Goal: Navigation & Orientation: Understand site structure

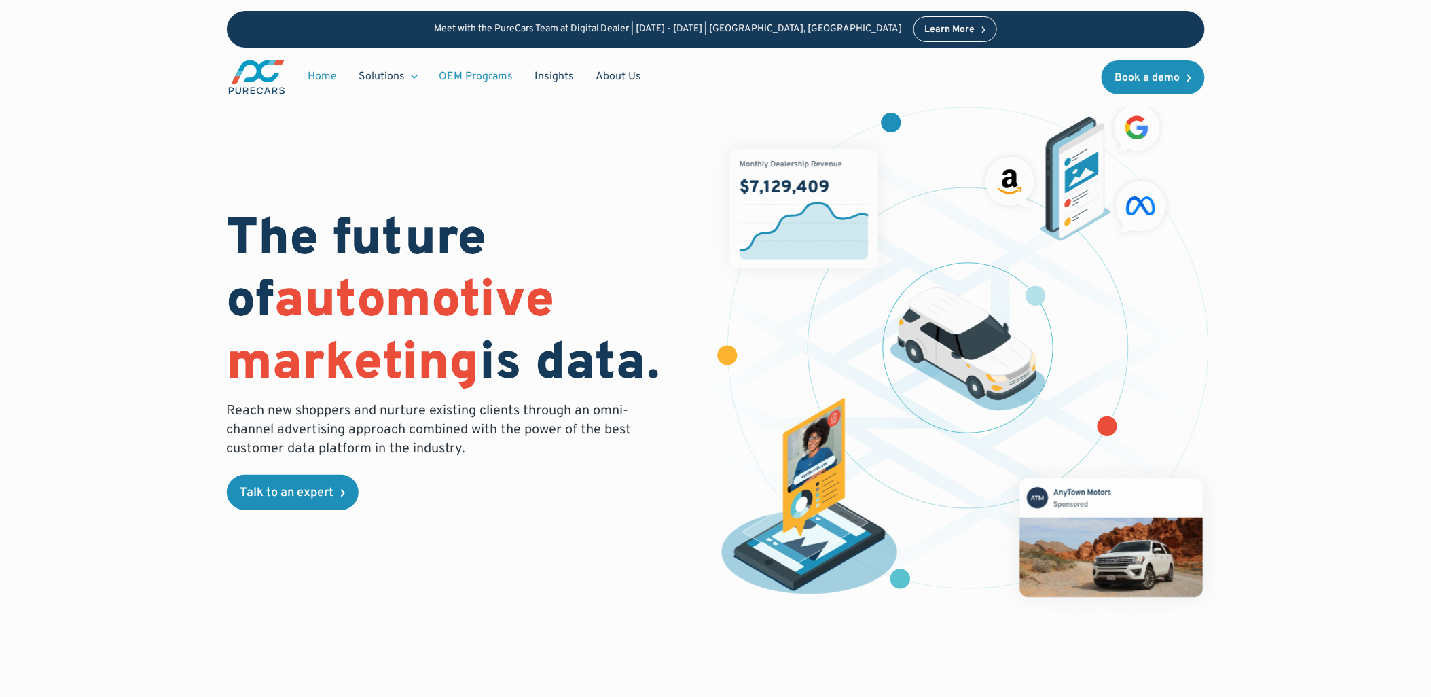
click at [485, 72] on link "OEM Programs" at bounding box center [476, 77] width 96 height 26
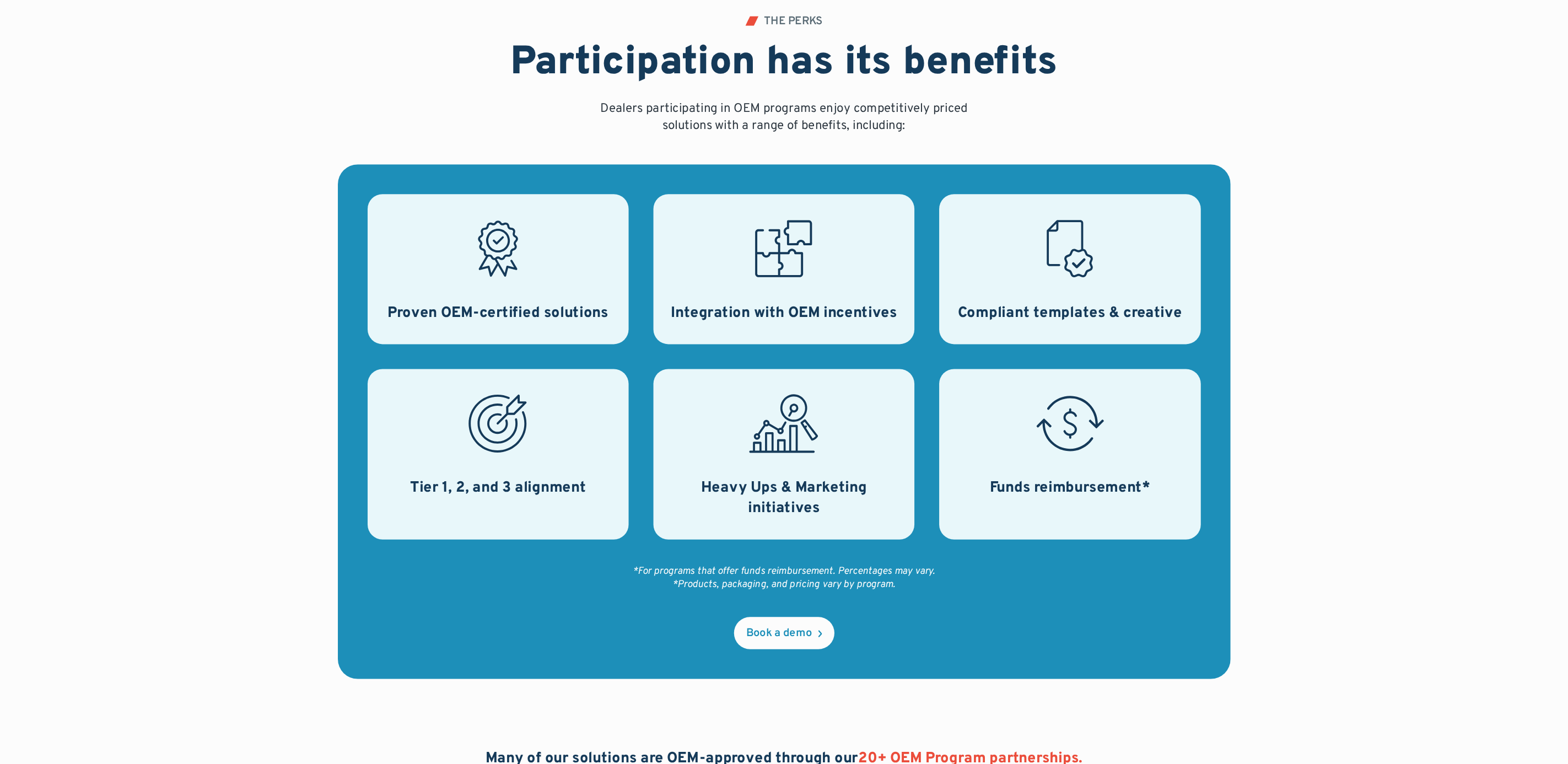
scroll to position [367, 0]
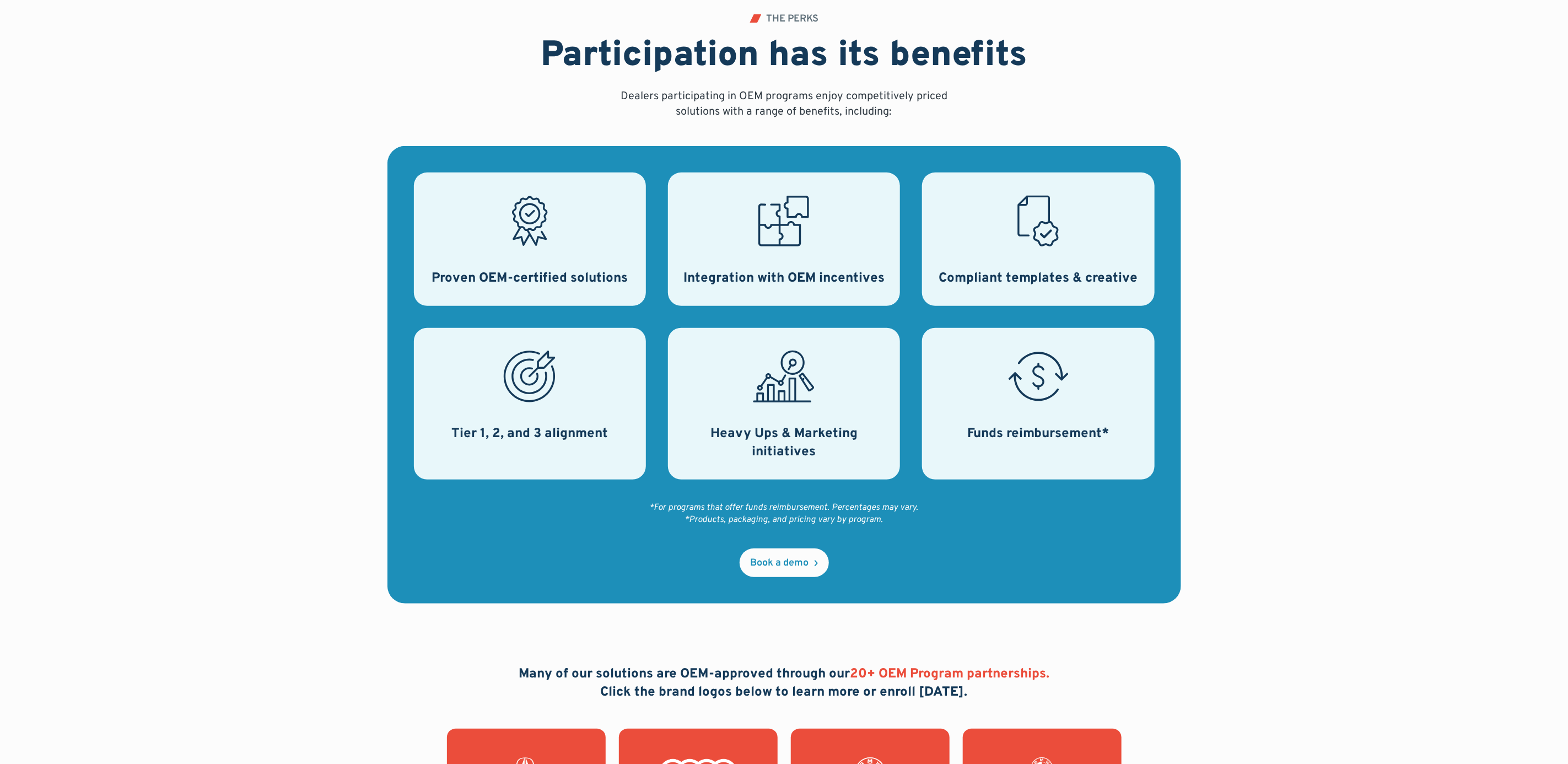
drag, startPoint x: 524, startPoint y: 227, endPoint x: 1243, endPoint y: 379, distance: 734.9
click at [1161, 379] on div "THE PERKS Participation has its benefits Dealers participating in OEM programs …" at bounding box center [783, 309] width 1411 height 712
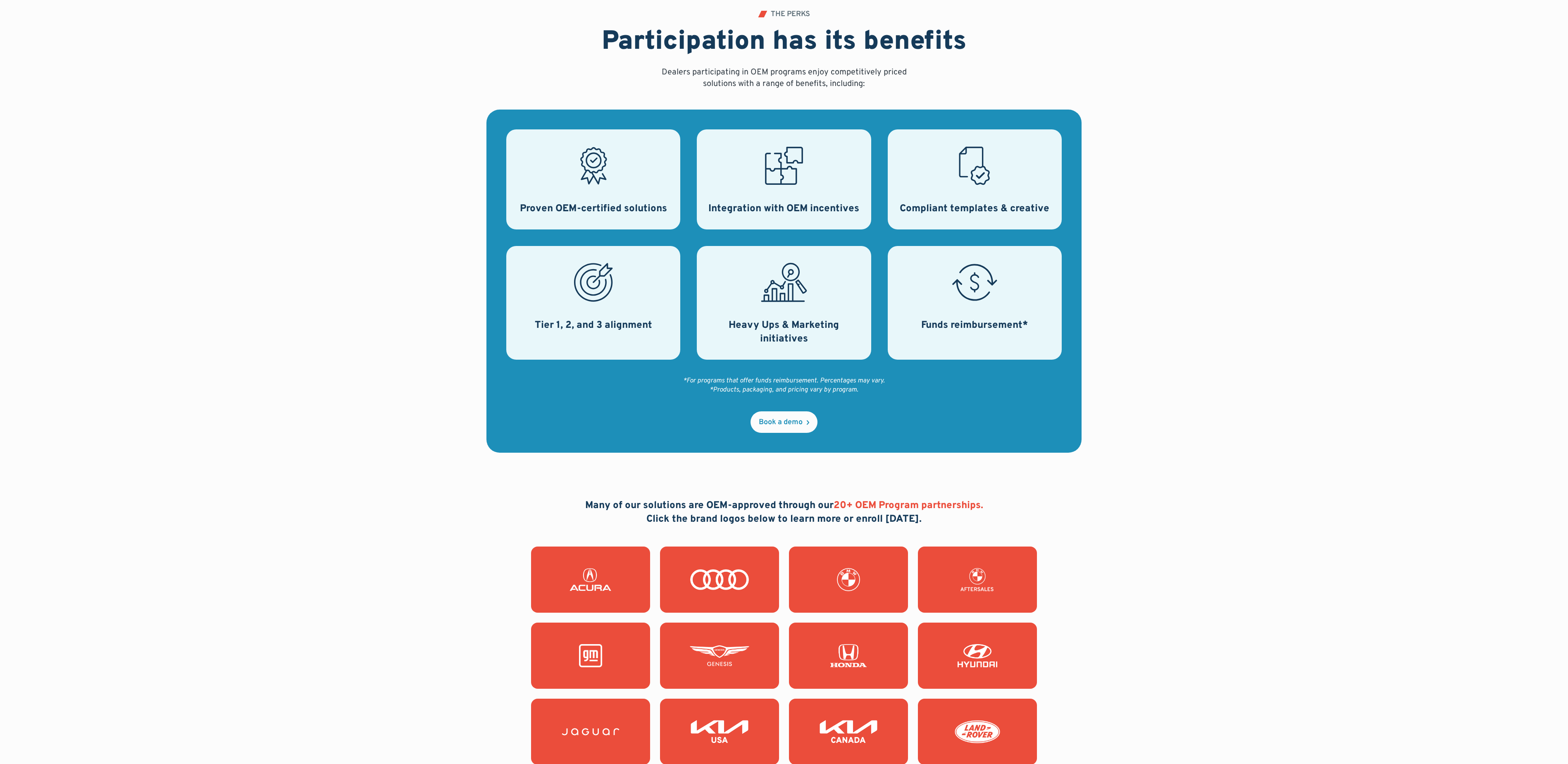
click at [870, 408] on div "THE PERKS Participation has its benefits Dealers participating in OEM programs …" at bounding box center [784, 231] width 1412 height 534
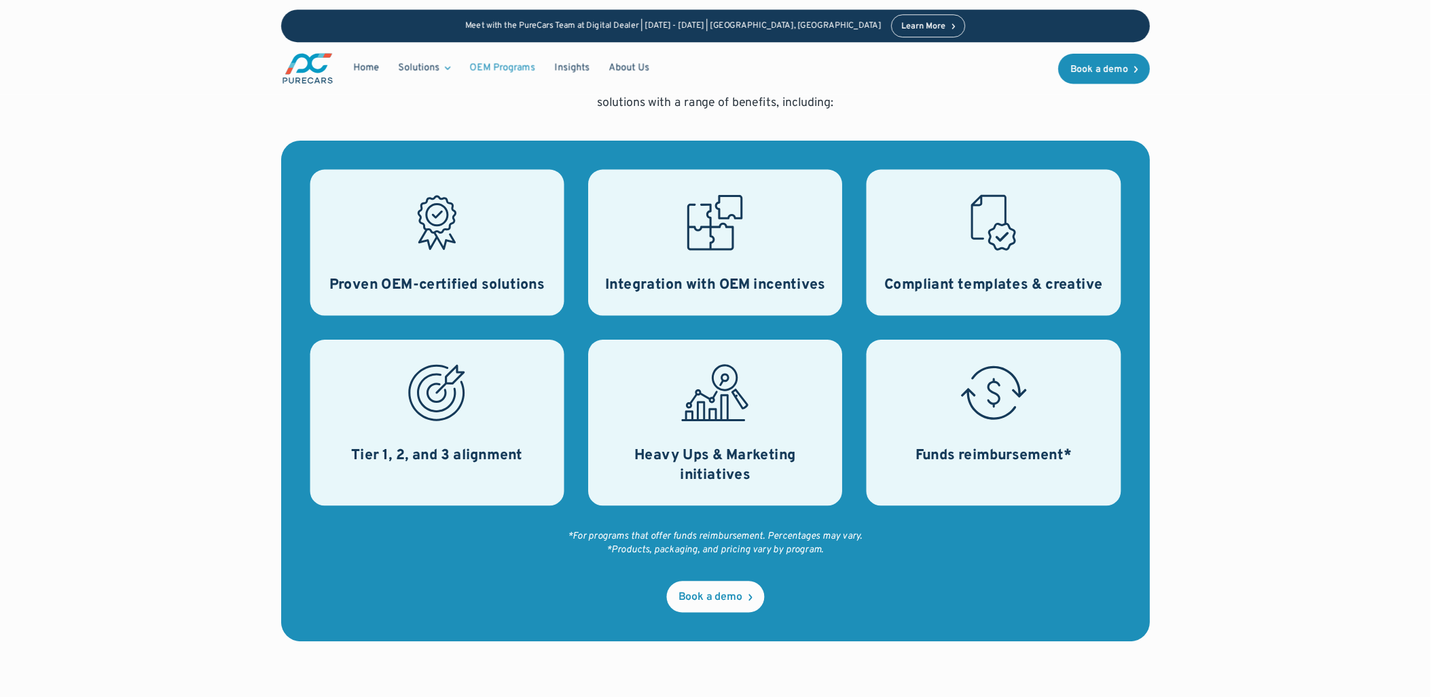
scroll to position [0, 0]
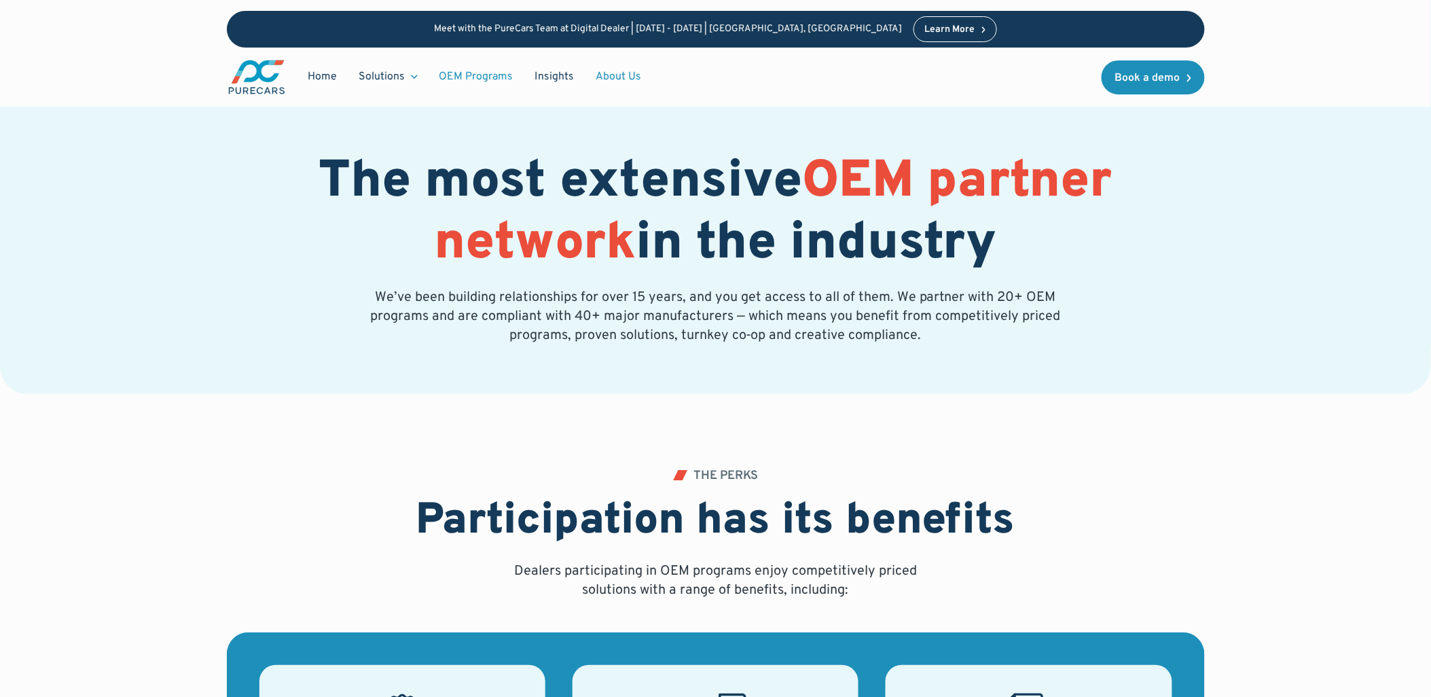
click at [616, 77] on link "About Us" at bounding box center [618, 77] width 67 height 26
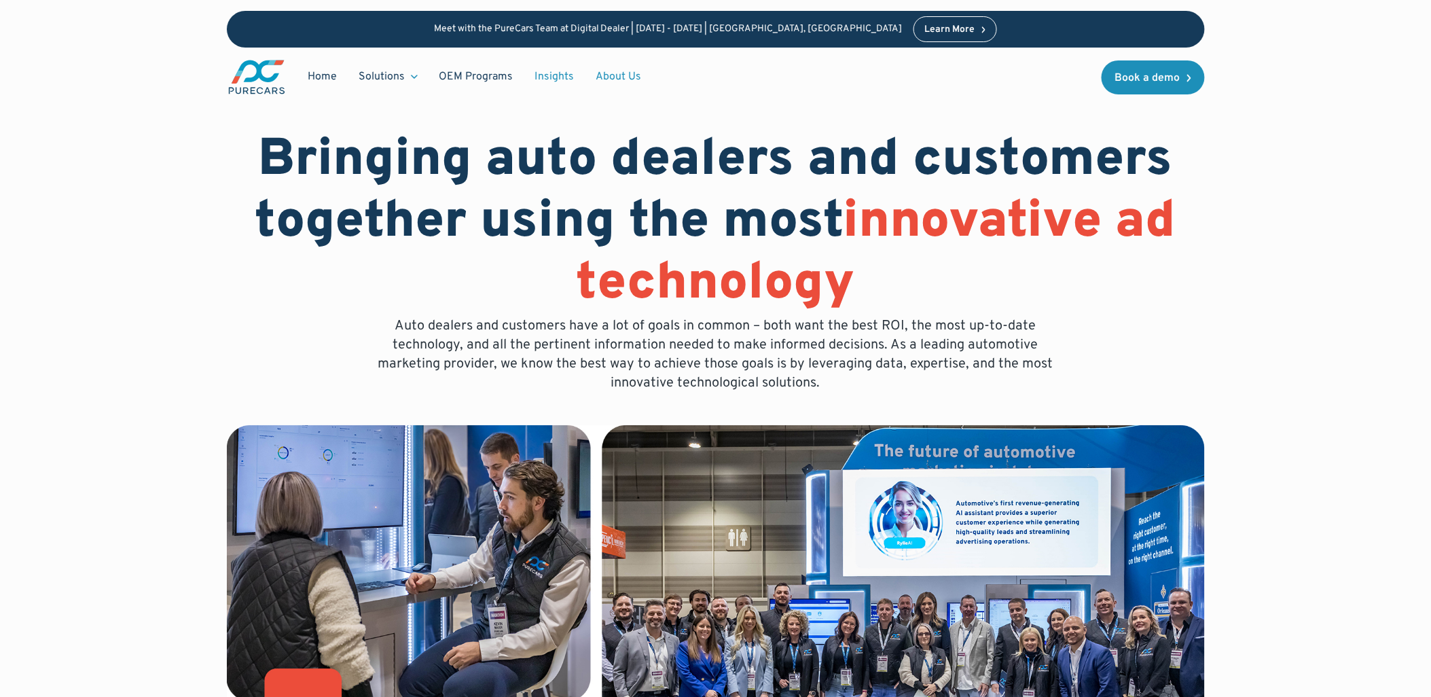
click at [547, 71] on link "Insights" at bounding box center [554, 77] width 61 height 26
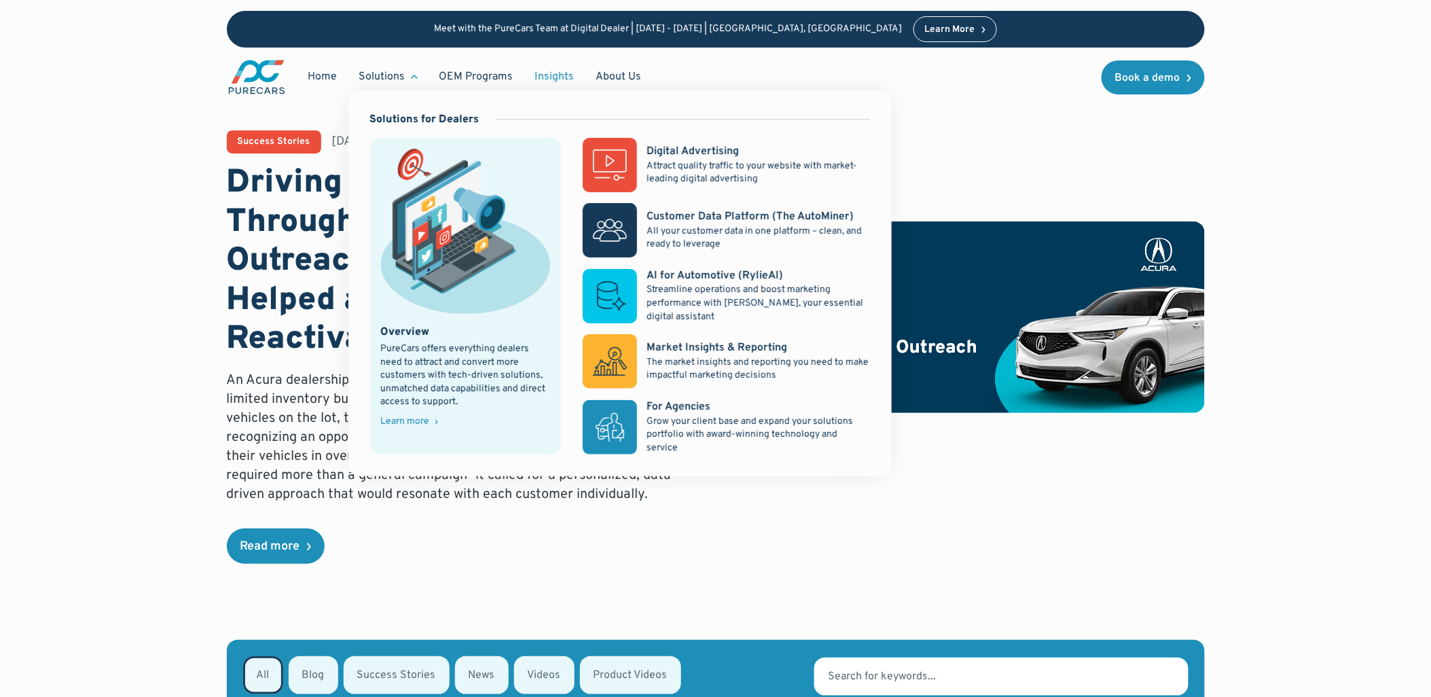
click at [375, 71] on div "Solutions" at bounding box center [382, 76] width 46 height 15
click at [691, 146] on div "Digital Advertising" at bounding box center [692, 151] width 92 height 15
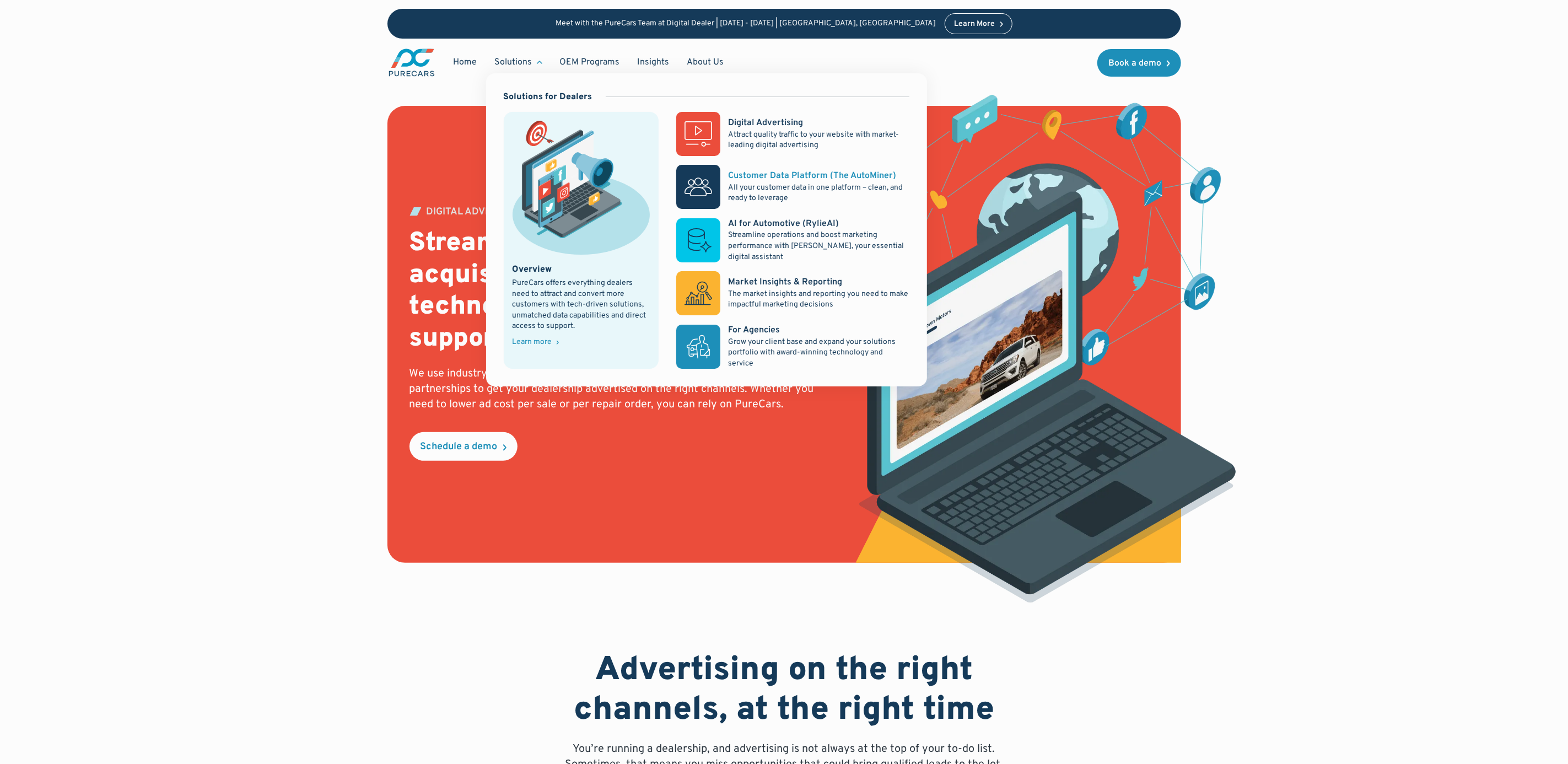
click at [713, 184] on rect at bounding box center [698, 187] width 44 height 44
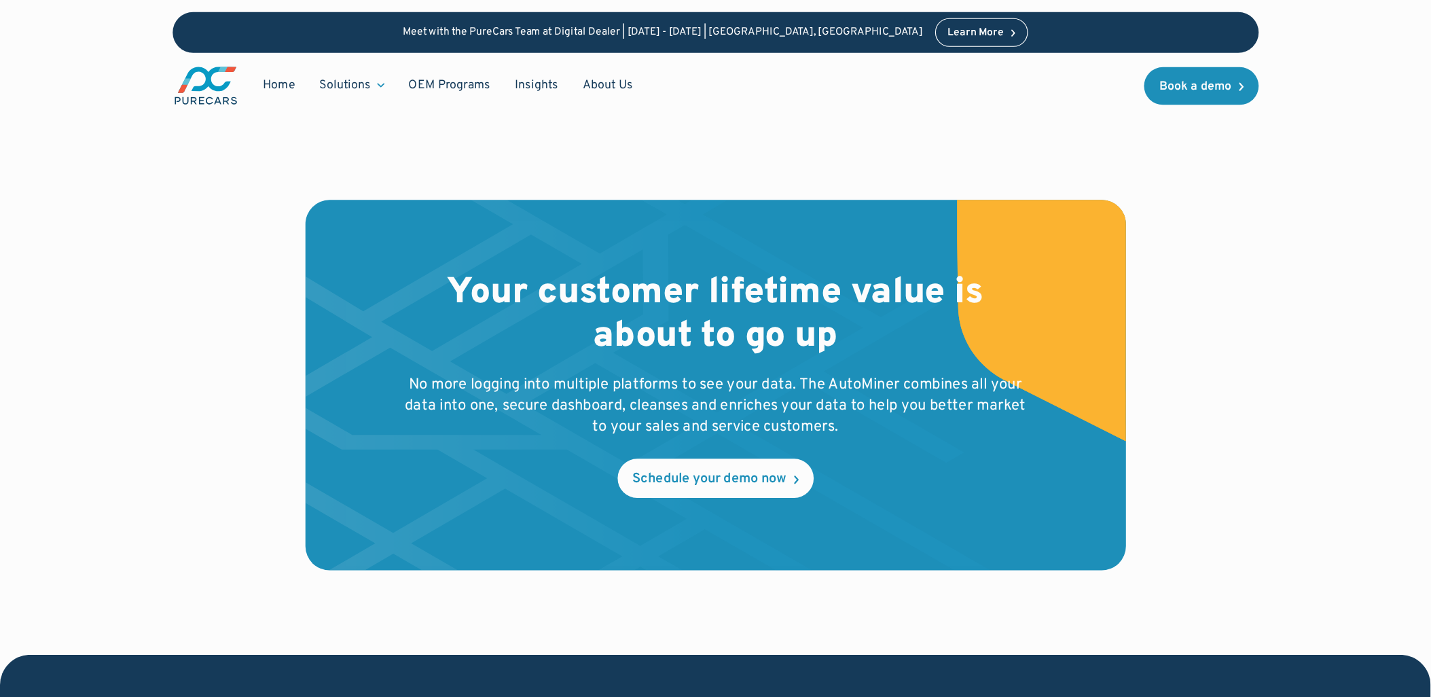
scroll to position [4306, 0]
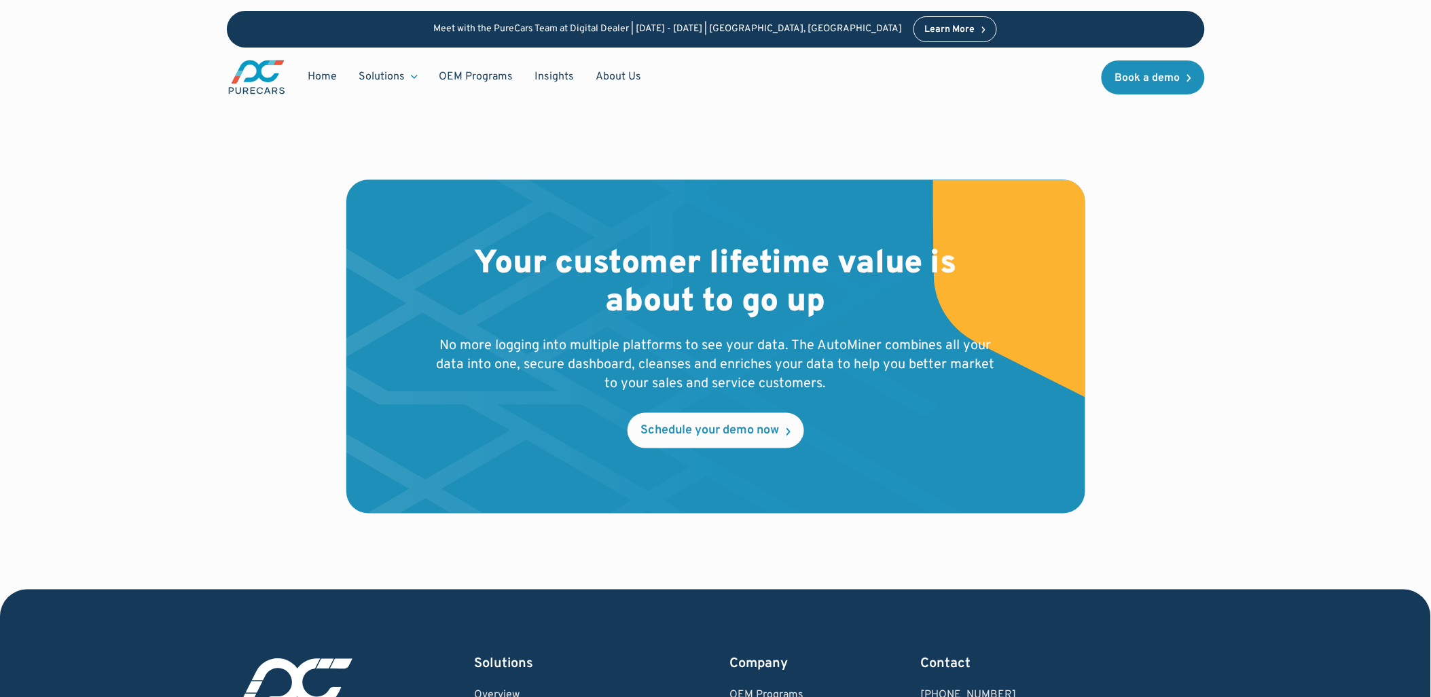
drag, startPoint x: 1179, startPoint y: 462, endPoint x: 1154, endPoint y: 471, distance: 26.0
click at [1179, 462] on div "Your customer lifetime value is about to go up No more logging into multiple pl…" at bounding box center [714, 384] width 1287 height 409
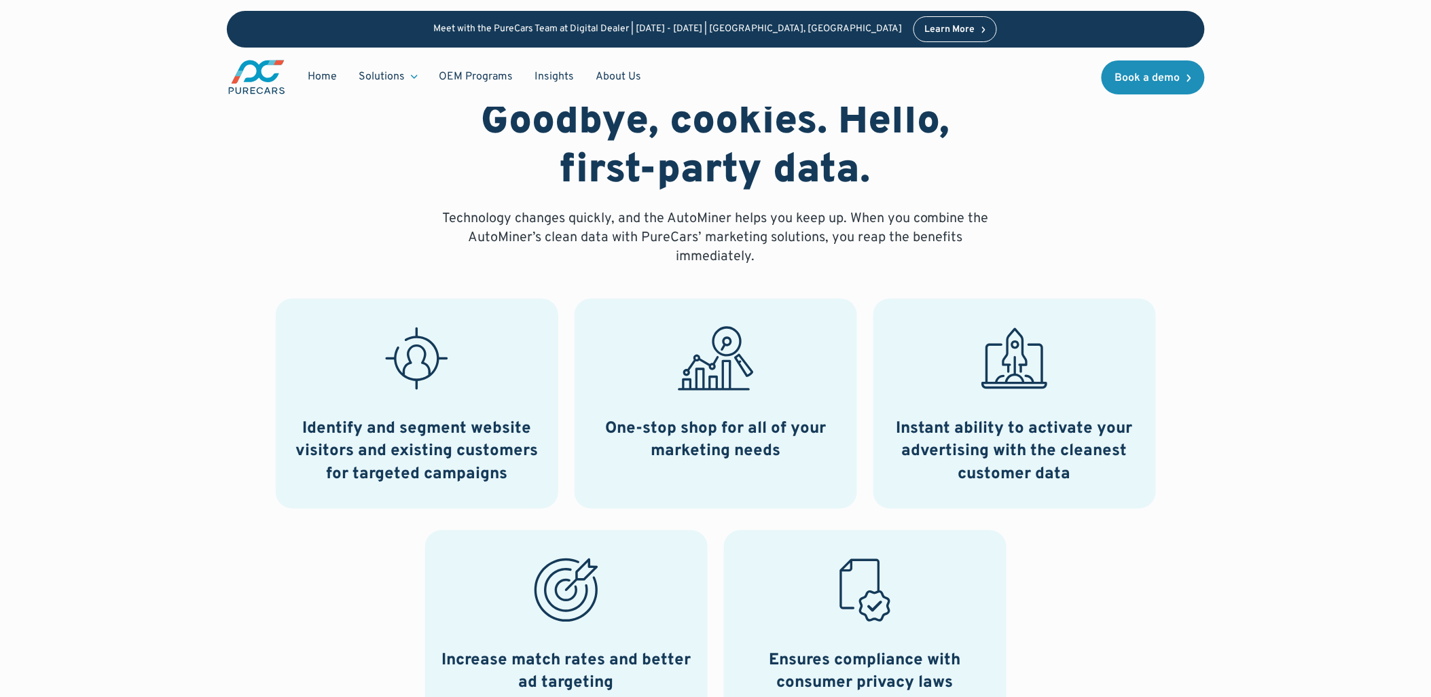
scroll to position [534, 0]
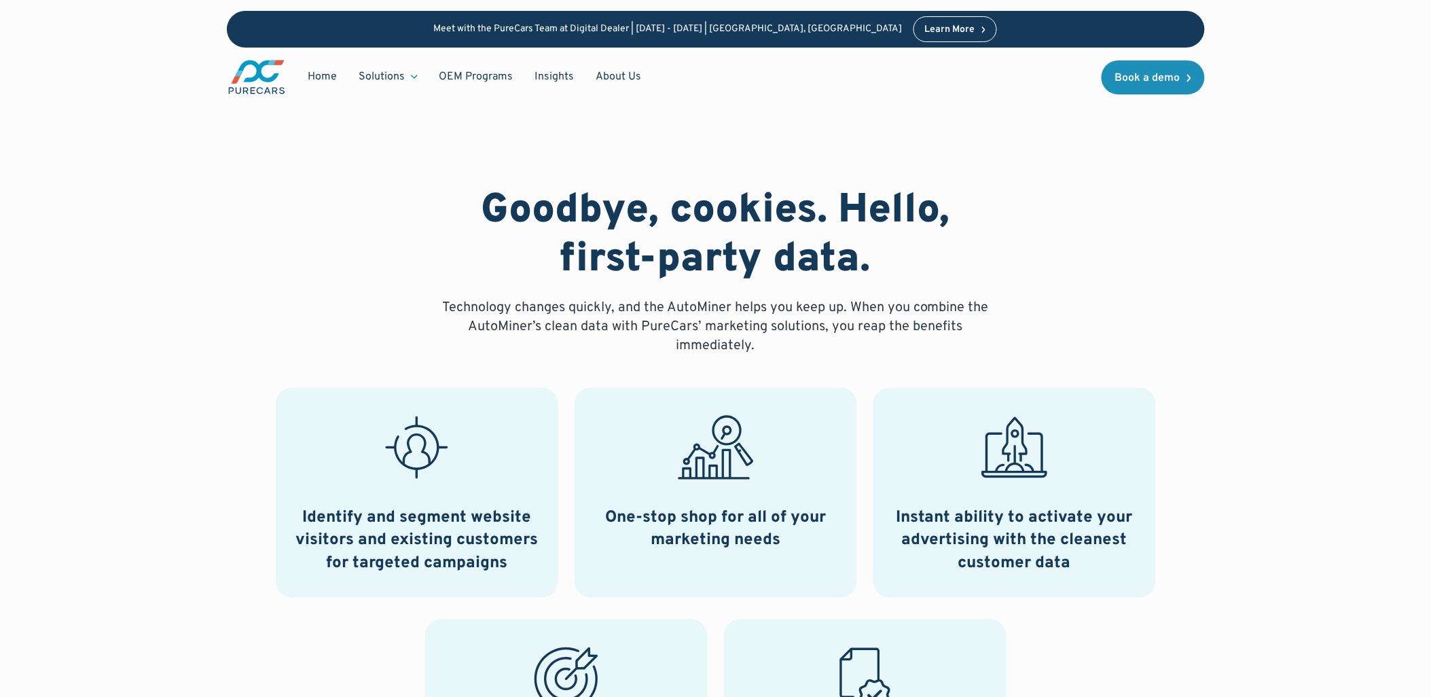
click at [253, 75] on img "main" at bounding box center [257, 76] width 60 height 37
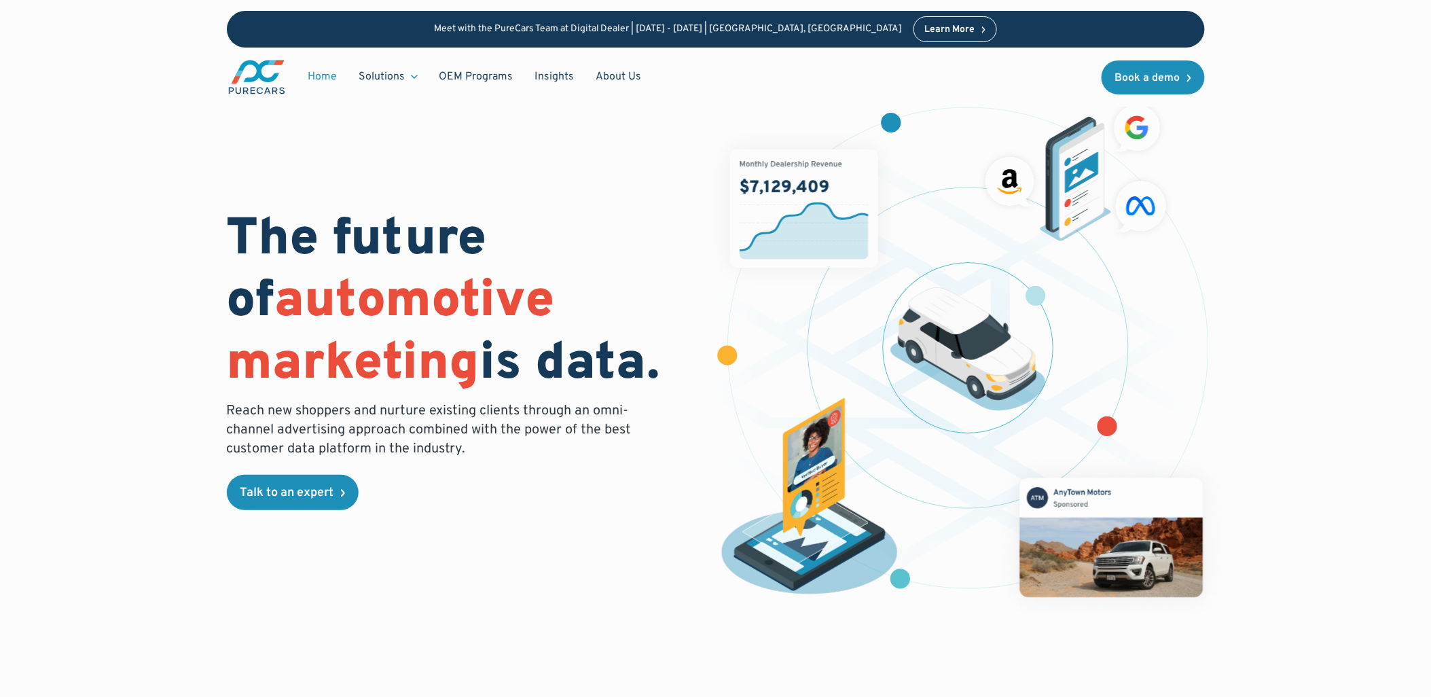
drag, startPoint x: 1153, startPoint y: 342, endPoint x: 1253, endPoint y: 274, distance: 120.3
drag, startPoint x: 1253, startPoint y: 274, endPoint x: 1005, endPoint y: 354, distance: 260.5
click at [253, 69] on img "main" at bounding box center [257, 76] width 60 height 37
click at [503, 621] on div "The future of automotive marketing is data. Reach new shoppers and nurture exis…" at bounding box center [716, 354] width 978 height 535
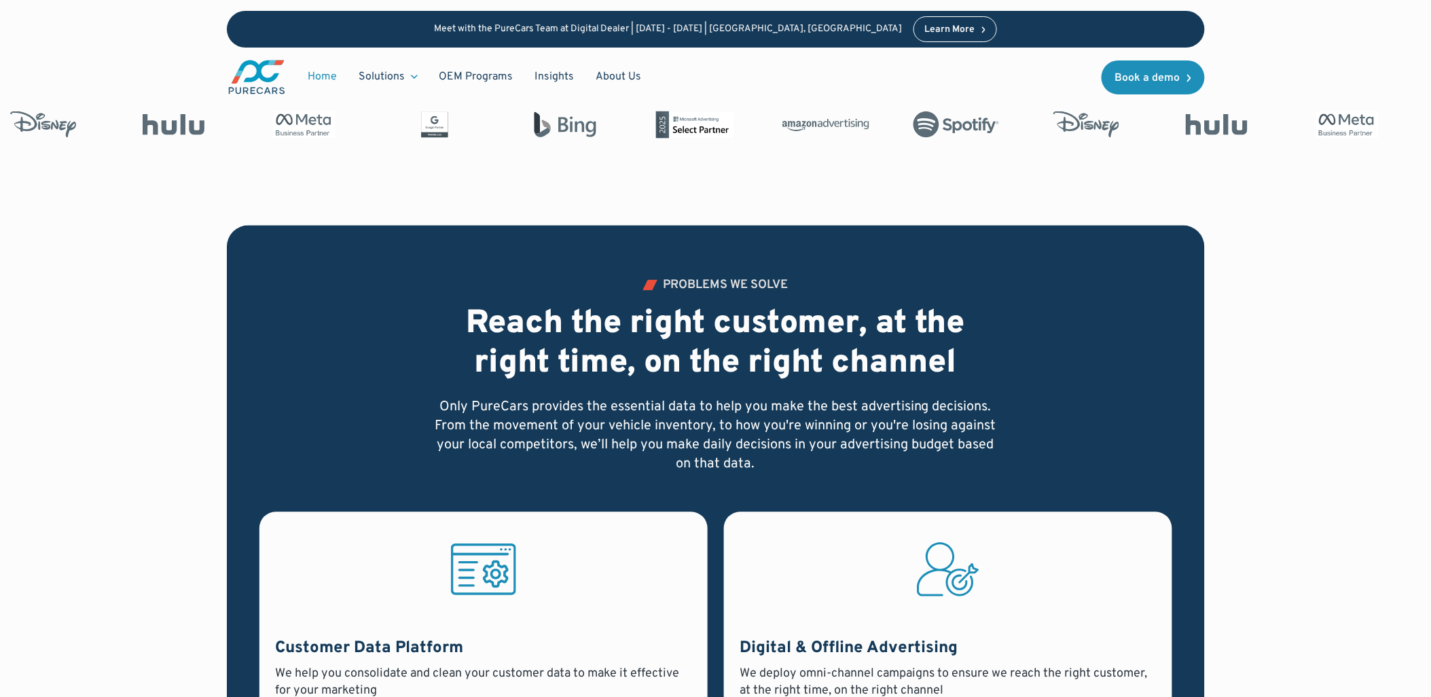
scroll to position [662, 0]
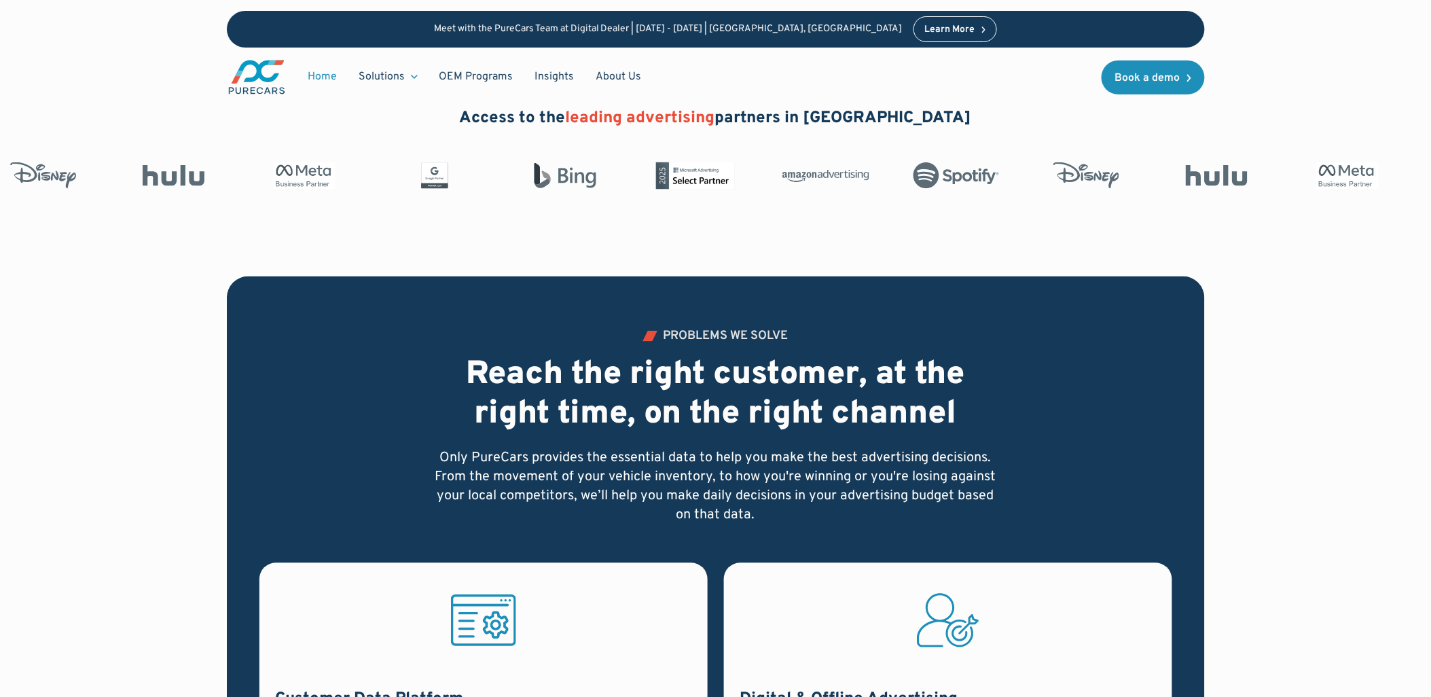
click at [1272, 502] on div "PROBLEMS WE SOLVE Reach the right customer, at the right time, on the right cha…" at bounding box center [714, 702] width 1287 height 852
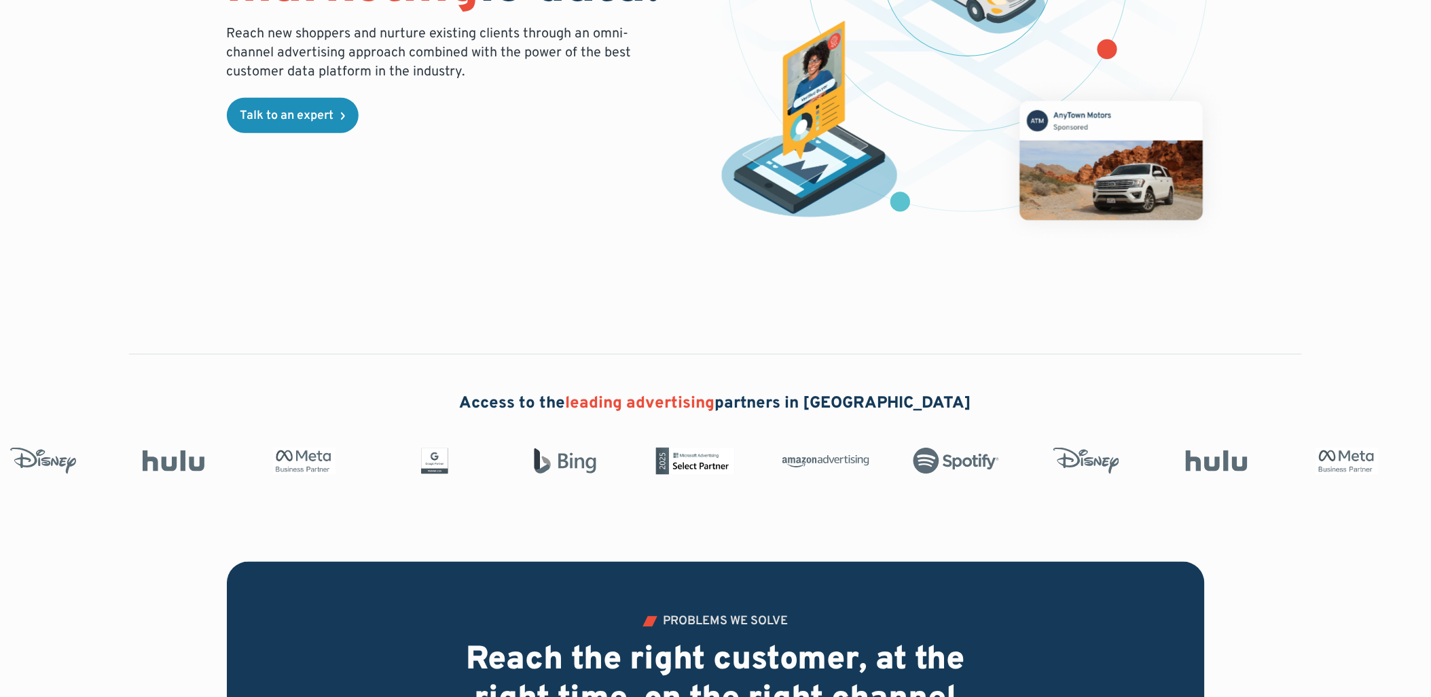
scroll to position [0, 0]
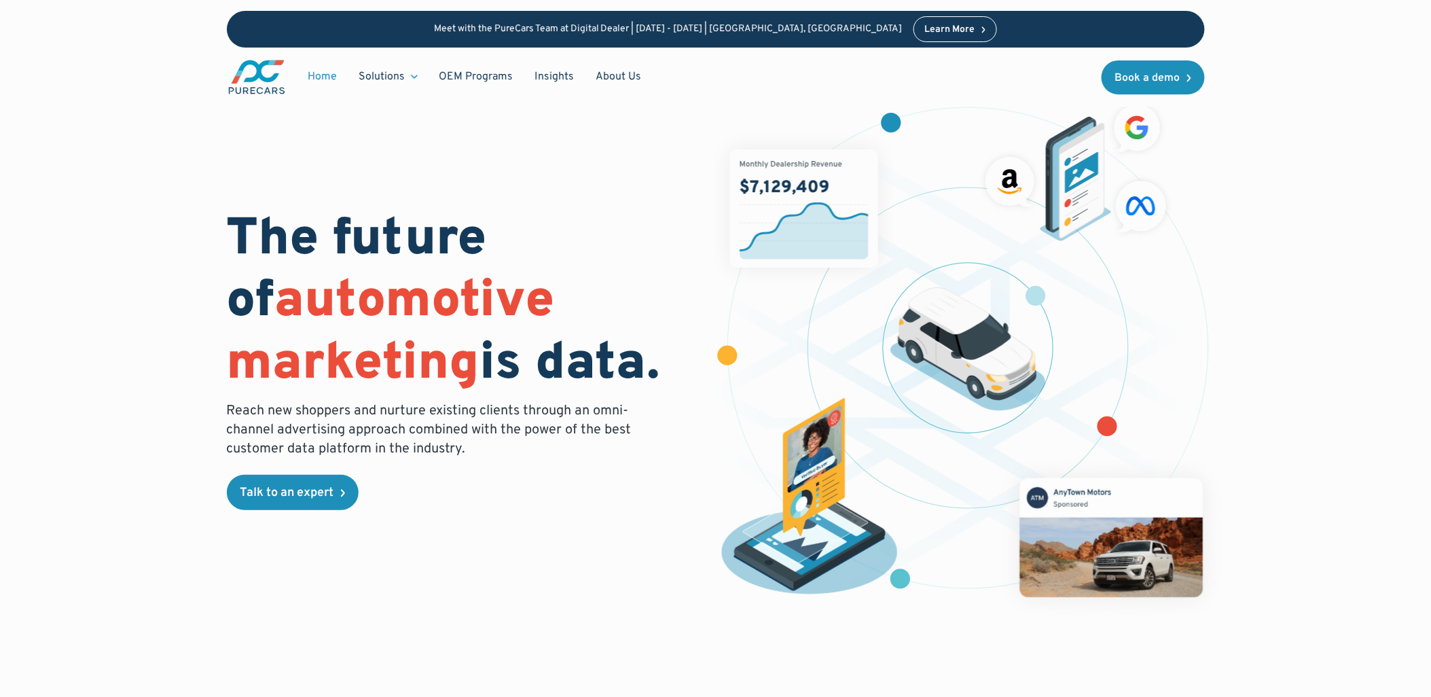
click at [327, 71] on link "Home" at bounding box center [322, 77] width 51 height 26
click at [623, 75] on link "About Us" at bounding box center [618, 77] width 67 height 26
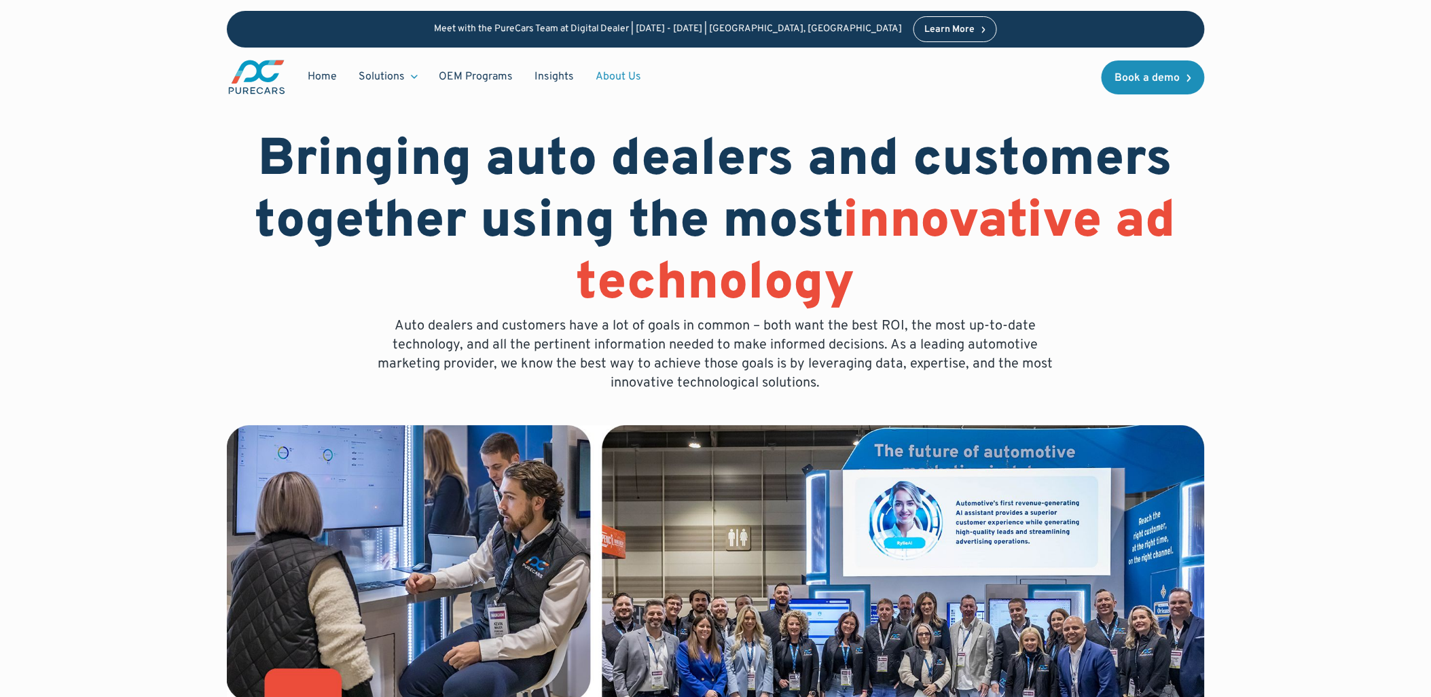
click at [252, 71] on img "main" at bounding box center [257, 76] width 60 height 37
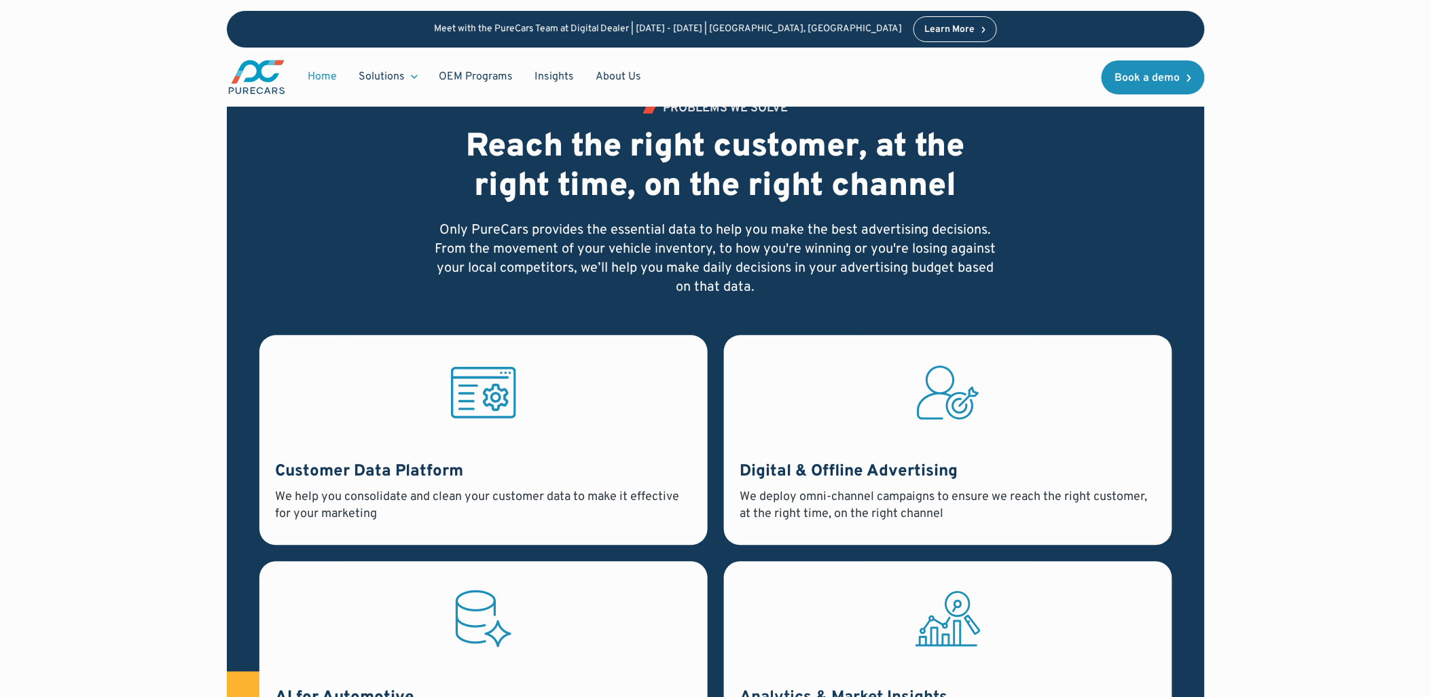
scroll to position [888, 0]
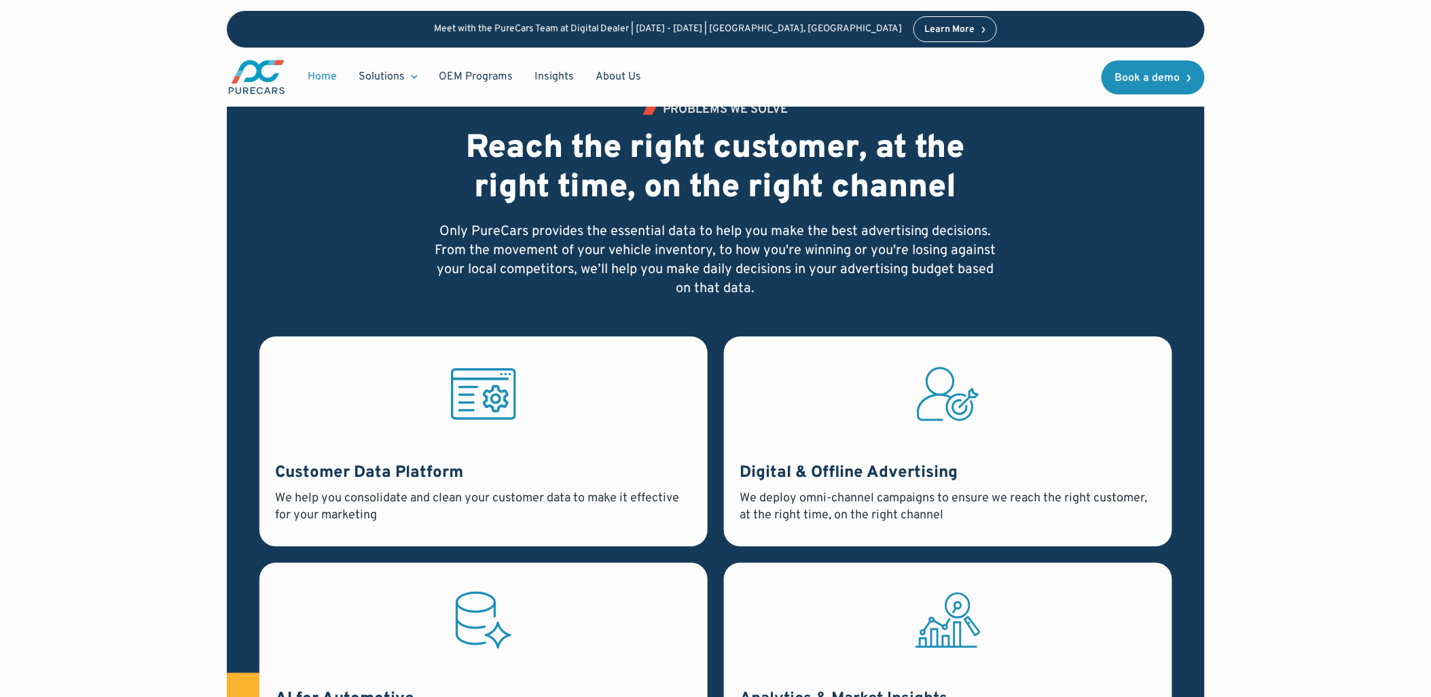
drag, startPoint x: 1105, startPoint y: 210, endPoint x: 1318, endPoint y: 143, distance: 222.9
click at [1347, 136] on div "PROBLEMS WE SOLVE Reach the right customer, at the right time, on the right cha…" at bounding box center [714, 476] width 1287 height 852
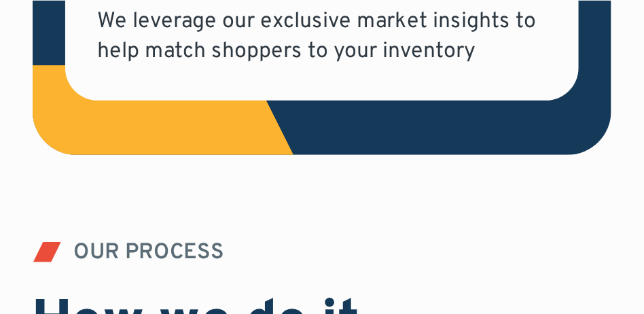
scroll to position [1960, 0]
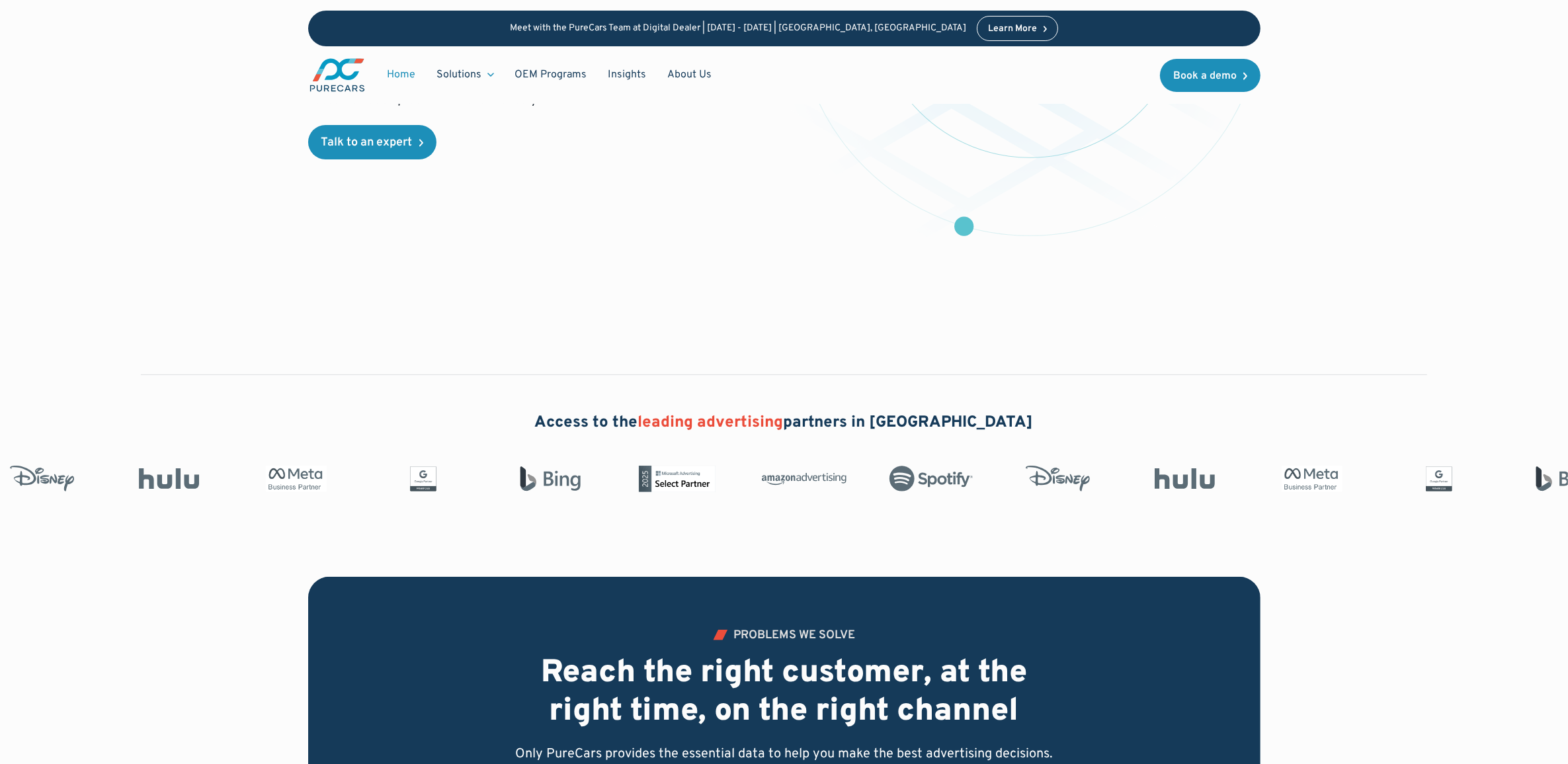
scroll to position [0, 0]
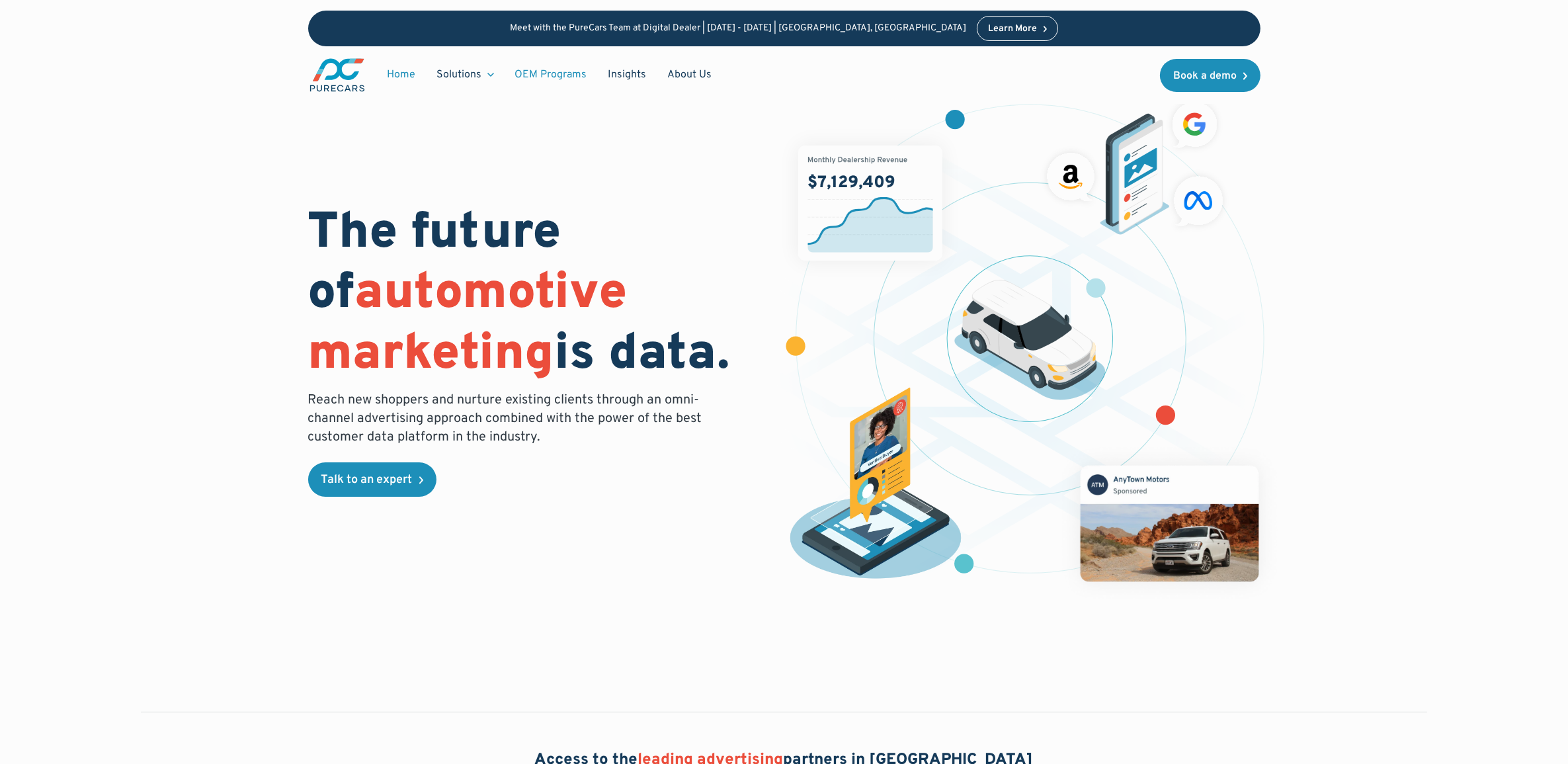
click at [566, 69] on link "OEM Programs" at bounding box center [551, 75] width 93 height 25
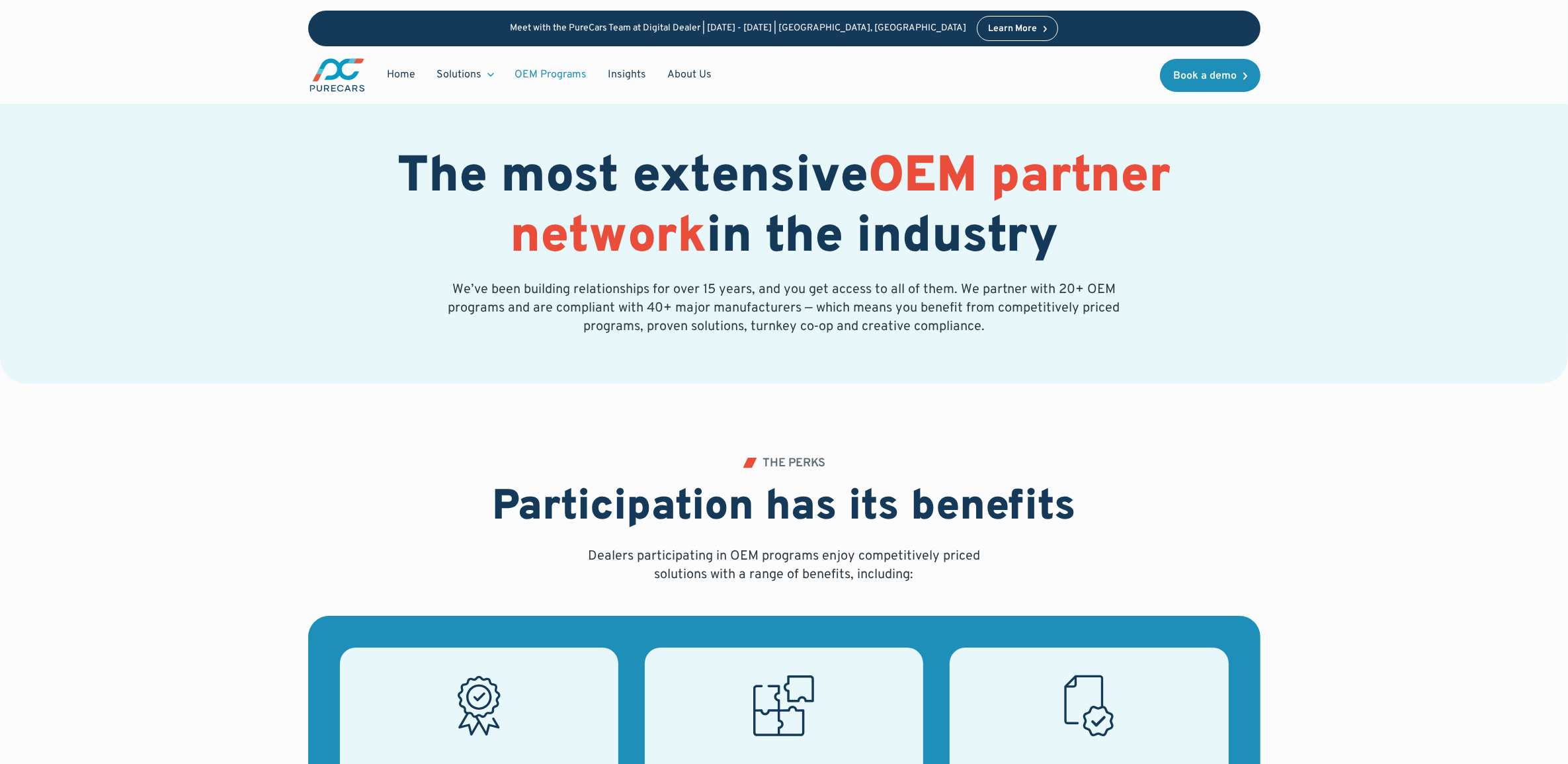
click at [339, 85] on img "main" at bounding box center [337, 74] width 58 height 36
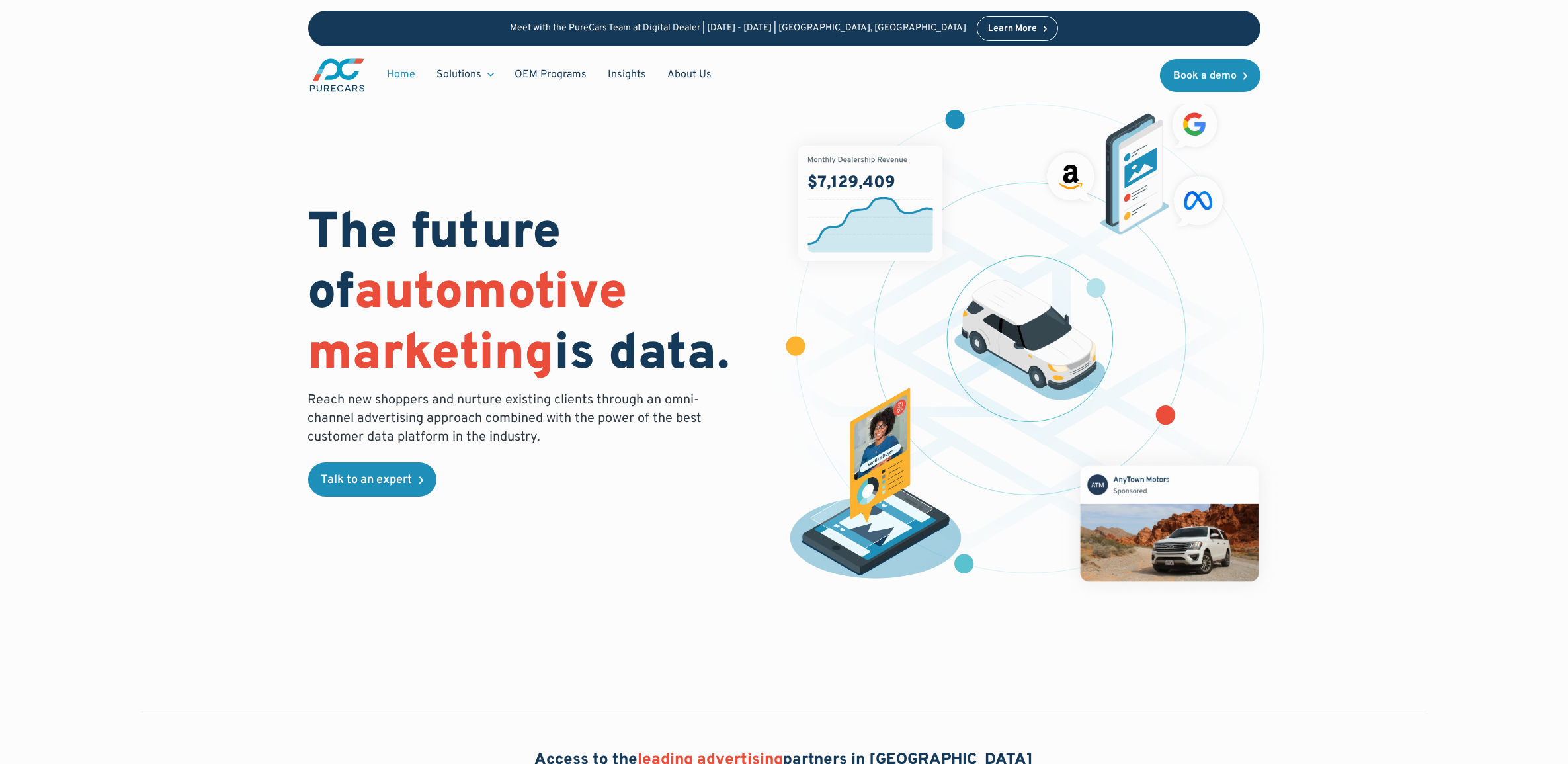
click at [317, 74] on img "main" at bounding box center [337, 74] width 58 height 36
